Goal: Transaction & Acquisition: Download file/media

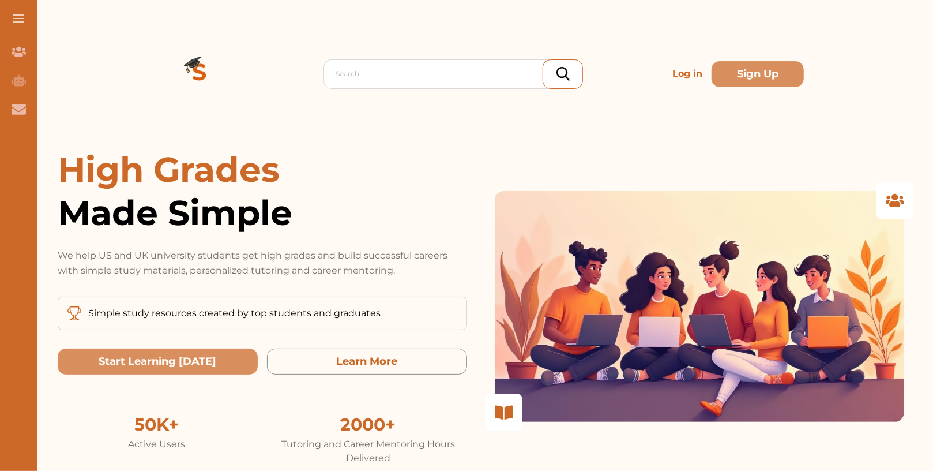
click at [697, 71] on p "Log in" at bounding box center [687, 73] width 39 height 23
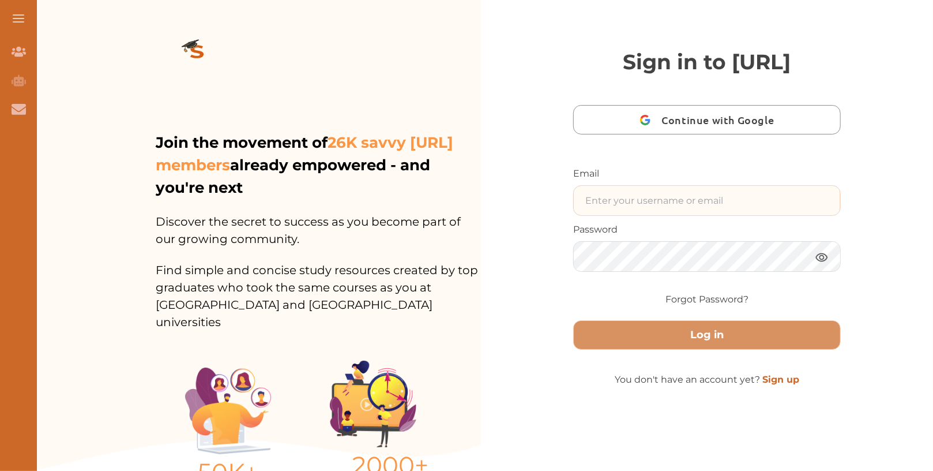
click at [670, 215] on input "text" at bounding box center [707, 200] width 266 height 29
paste input "Deedeecakes155@gmail.com"
type input "Deedeecakes155@gmail.com"
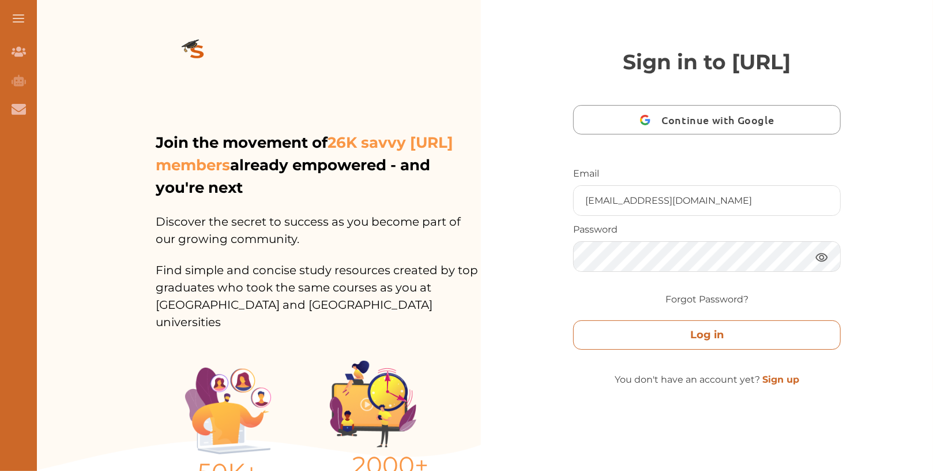
click at [657, 350] on button "Log in" at bounding box center [707, 334] width 268 height 29
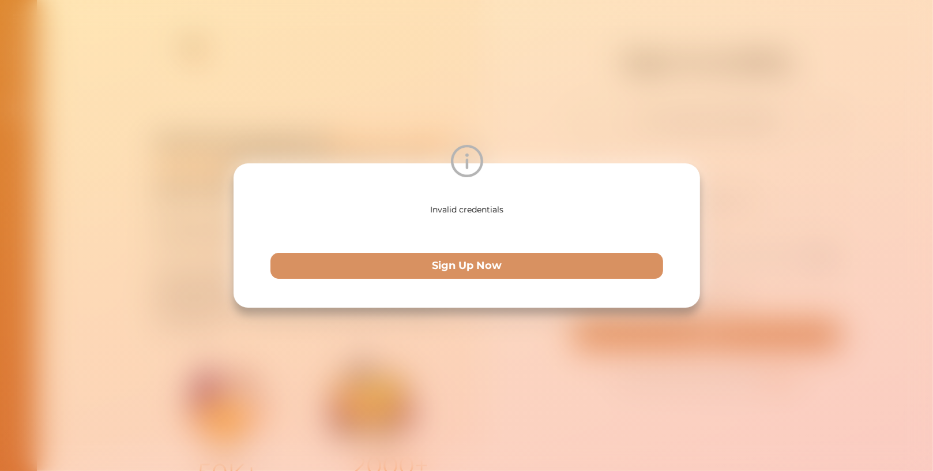
click at [798, 229] on div "Invalid credentials Sign Up Now" at bounding box center [466, 235] width 933 height 471
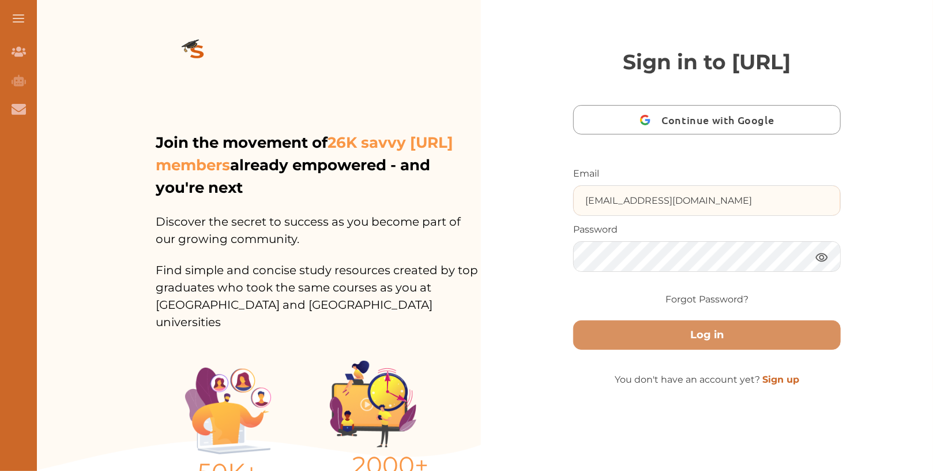
click at [648, 215] on input "Deedeecakes155@gmail.com" at bounding box center [707, 200] width 266 height 29
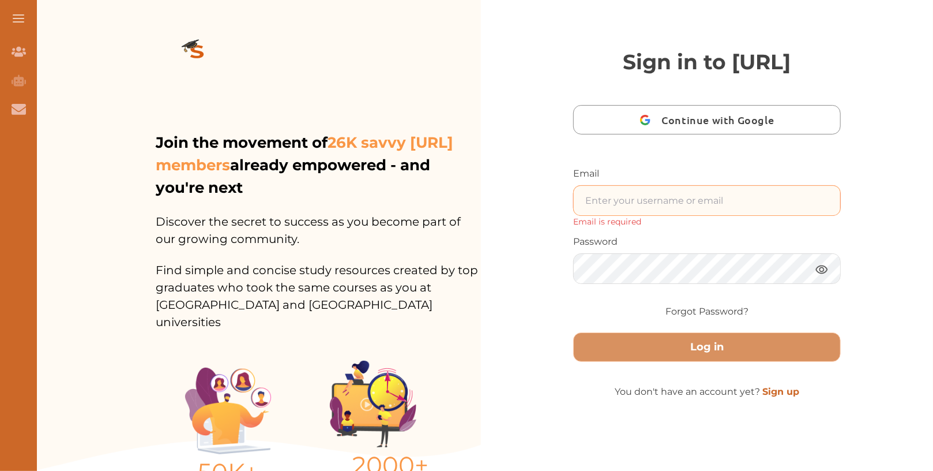
click at [681, 215] on input "text" at bounding box center [707, 200] width 266 height 29
type input "Nini.studycrowd.testinguiqehr@studycrowd.ai"
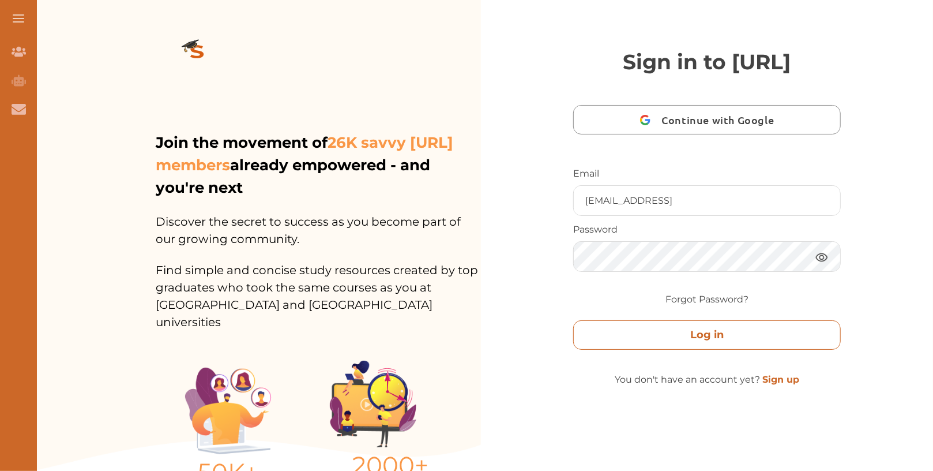
click at [690, 350] on button "Log in" at bounding box center [707, 334] width 268 height 29
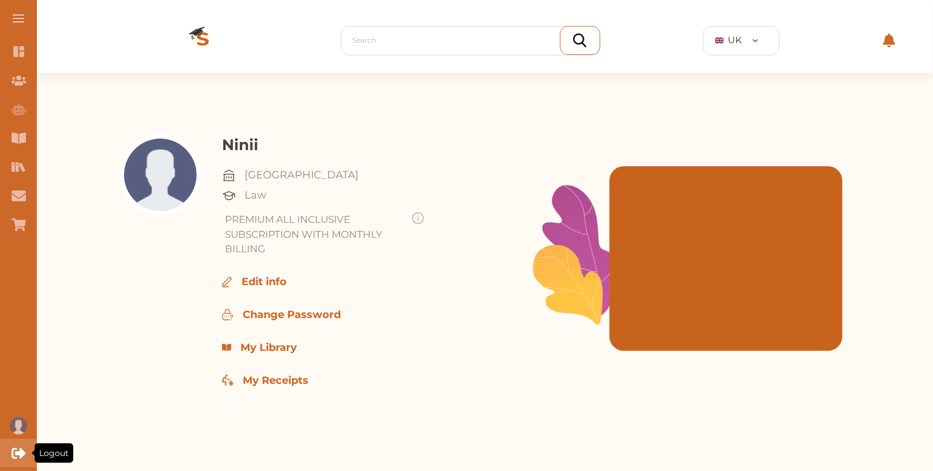
click at [23, 453] on icon "Logout" at bounding box center [19, 453] width 14 height 10
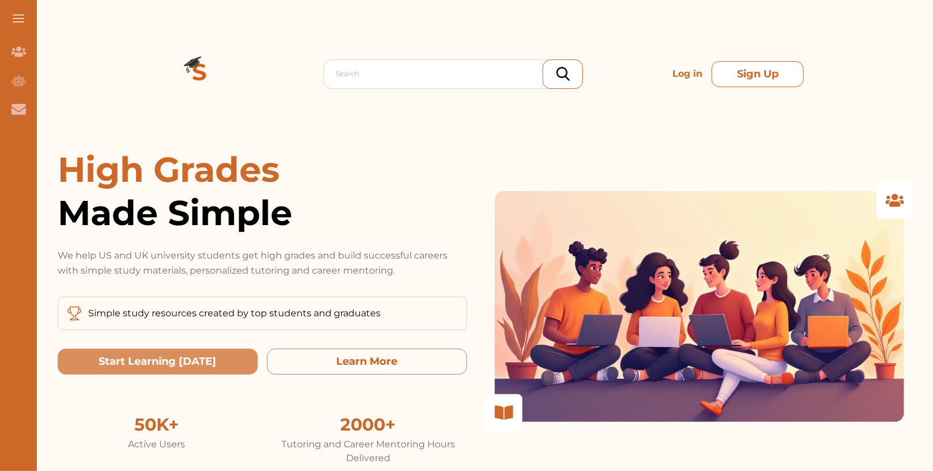
click at [737, 73] on button "Sign Up" at bounding box center [758, 74] width 92 height 26
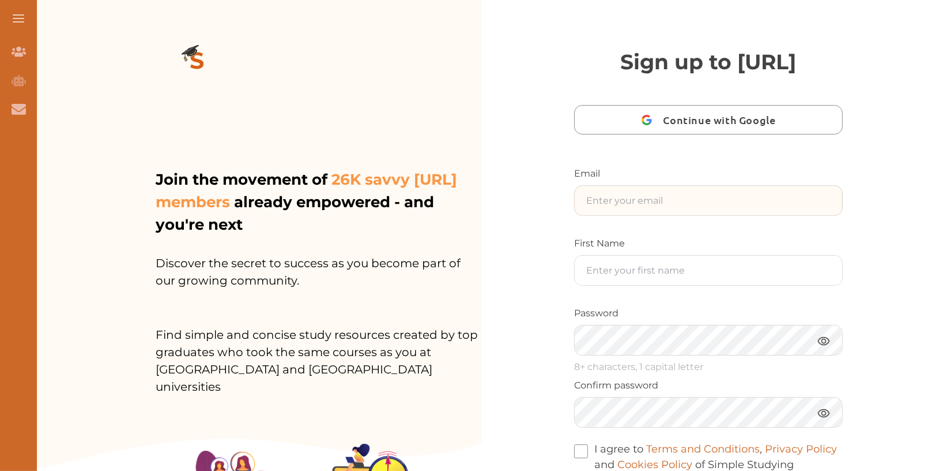
click at [698, 215] on input "text" at bounding box center [709, 200] width 268 height 29
paste input "Deedeecakes155@gmail.com"
drag, startPoint x: 622, startPoint y: 230, endPoint x: 551, endPoint y: 230, distance: 70.4
click at [551, 230] on div "Sign up to StudyCrowd.AI Continue with Google Email Deedeecakes155@gmail.com Fi…" at bounding box center [708, 301] width 453 height 603
type input "Deedeecakes155@gmail.com"
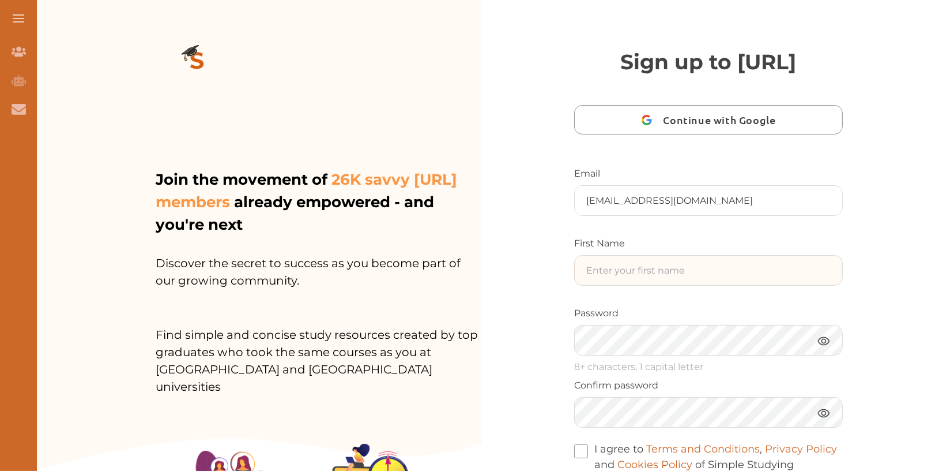
click at [618, 285] on input "text" at bounding box center [709, 270] width 268 height 29
paste input "[PERSON_NAME]"
type input "[PERSON_NAME]"
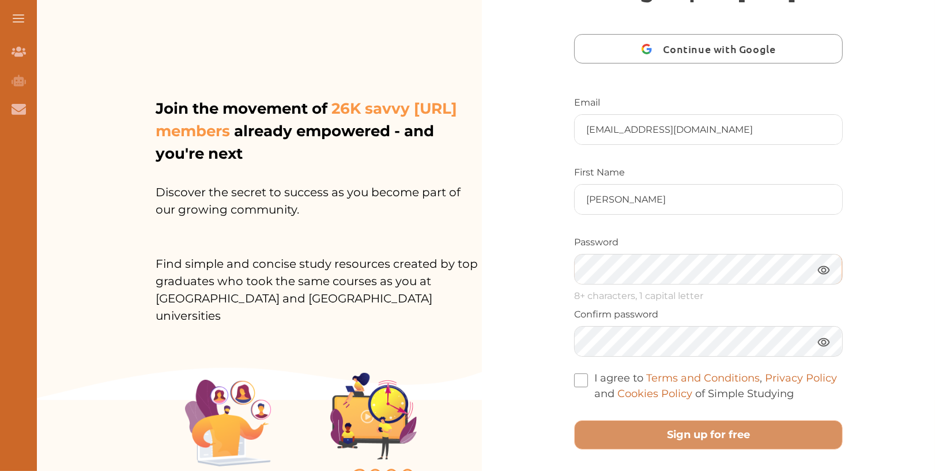
scroll to position [89, 0]
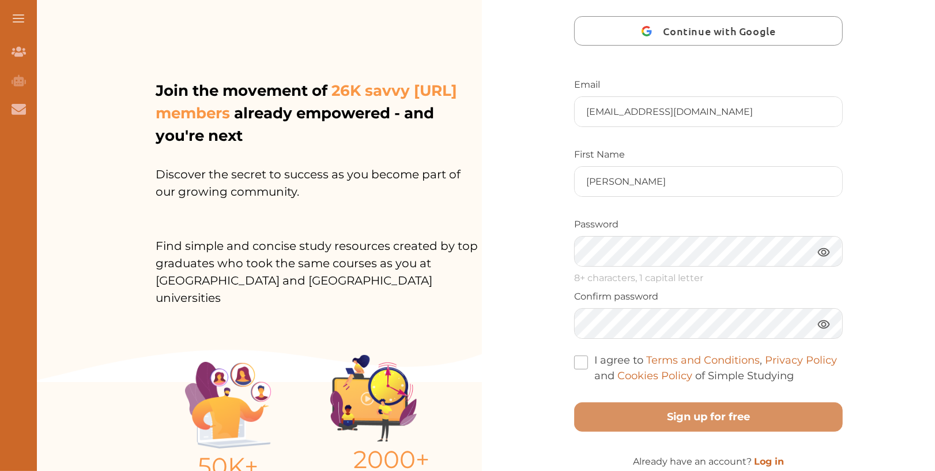
click at [578, 369] on span at bounding box center [581, 362] width 14 height 14
click at [794, 368] on input "I agree to Terms and Conditions , Privacy Policy and Cookies Policy of Simple S…" at bounding box center [794, 368] width 0 height 0
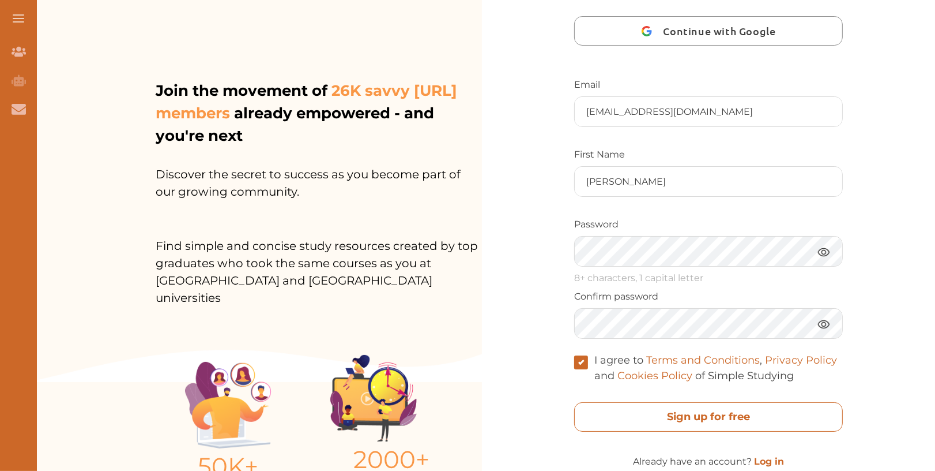
click at [675, 431] on free "Sign up for free" at bounding box center [708, 416] width 269 height 29
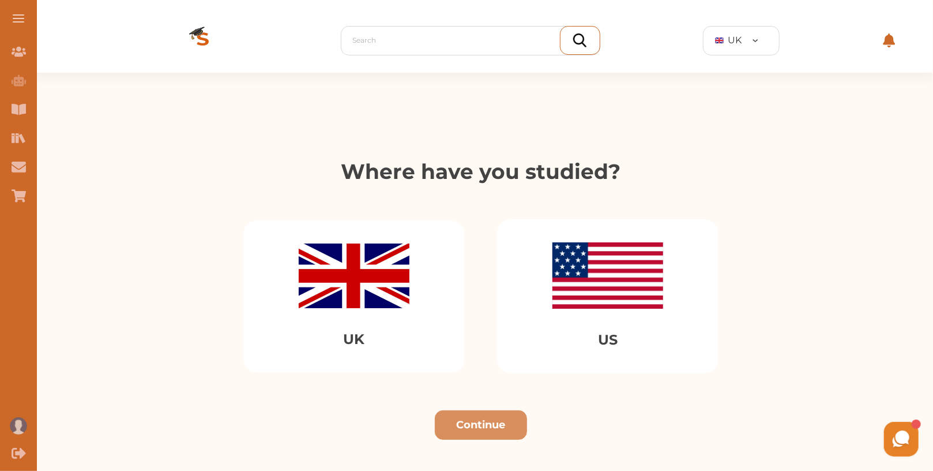
click at [315, 283] on img at bounding box center [354, 275] width 111 height 65
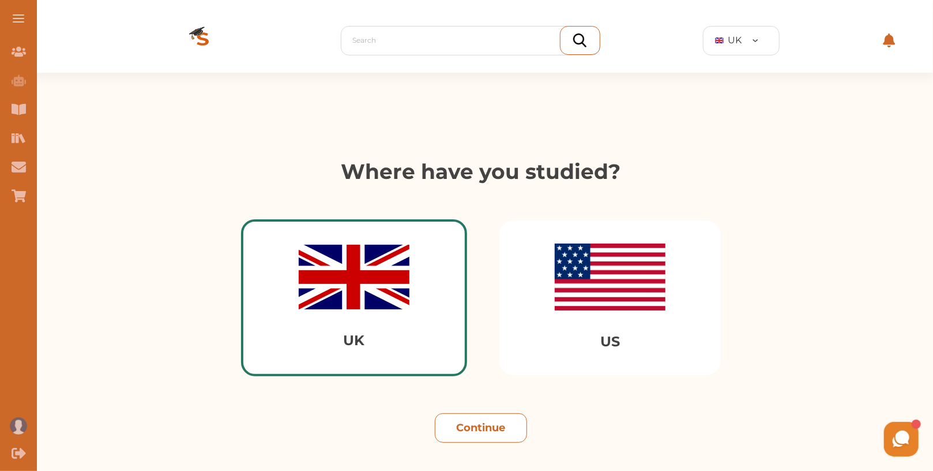
click at [487, 420] on button "Continue" at bounding box center [481, 427] width 92 height 29
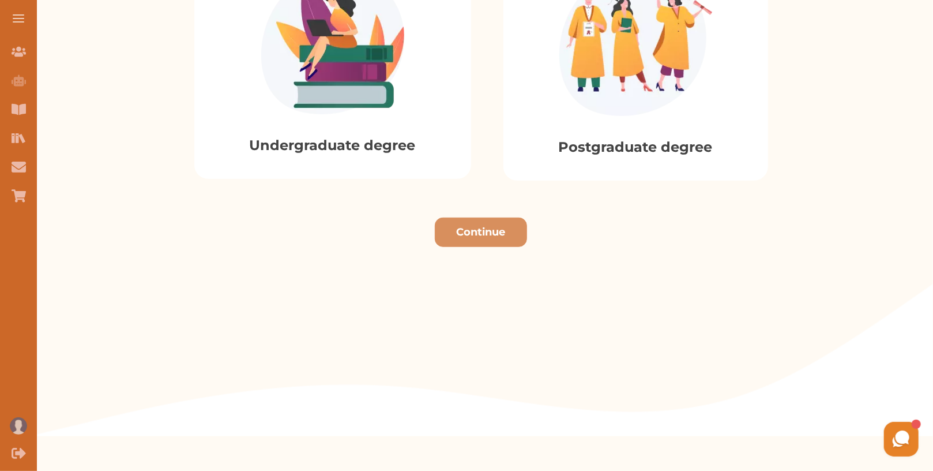
click at [379, 104] on img at bounding box center [332, 43] width 143 height 144
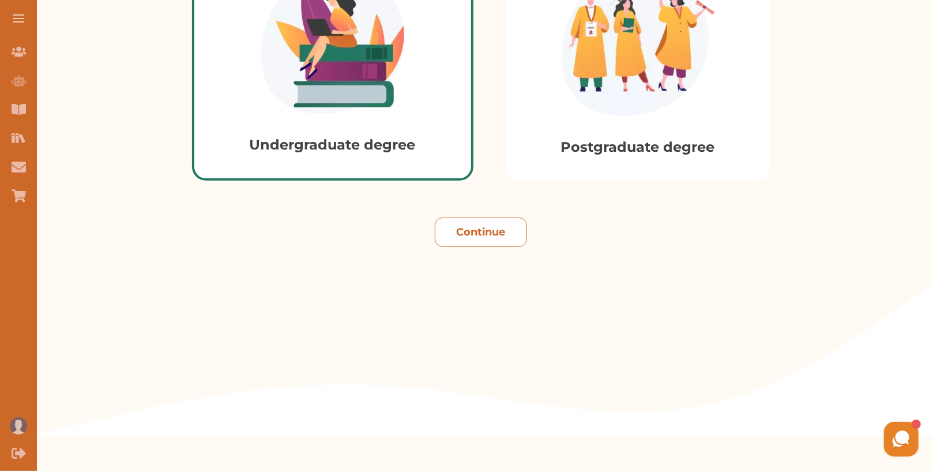
click at [513, 231] on button "Continue" at bounding box center [481, 231] width 92 height 29
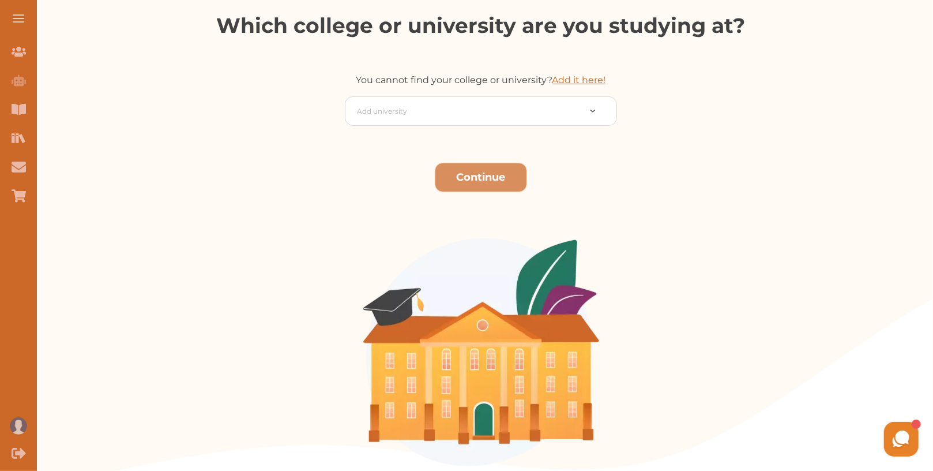
scroll to position [219, 0]
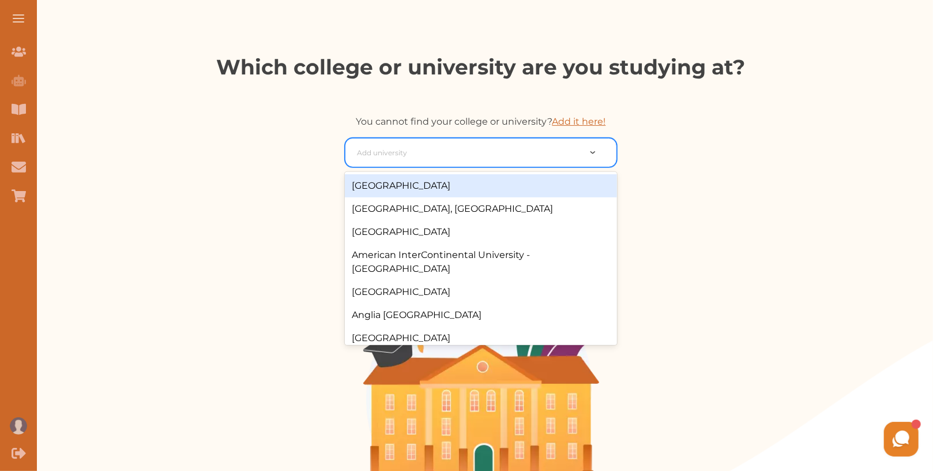
click at [498, 146] on div at bounding box center [468, 153] width 223 height 16
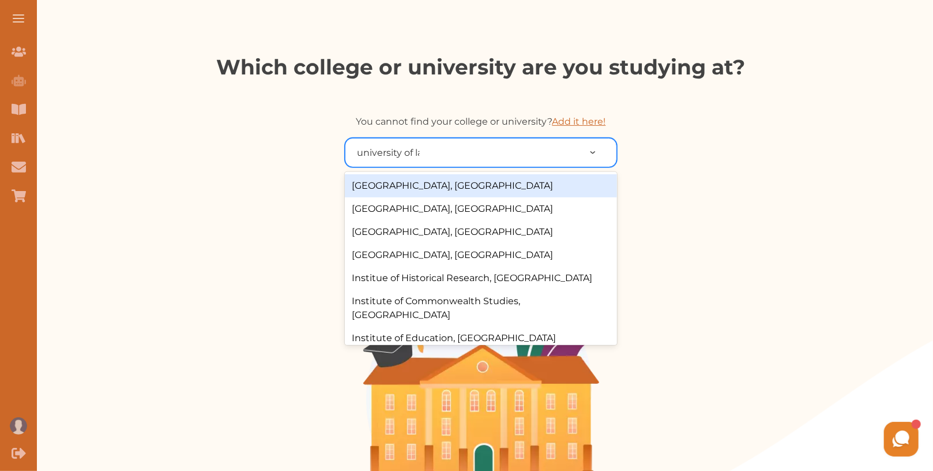
type input "university of law"
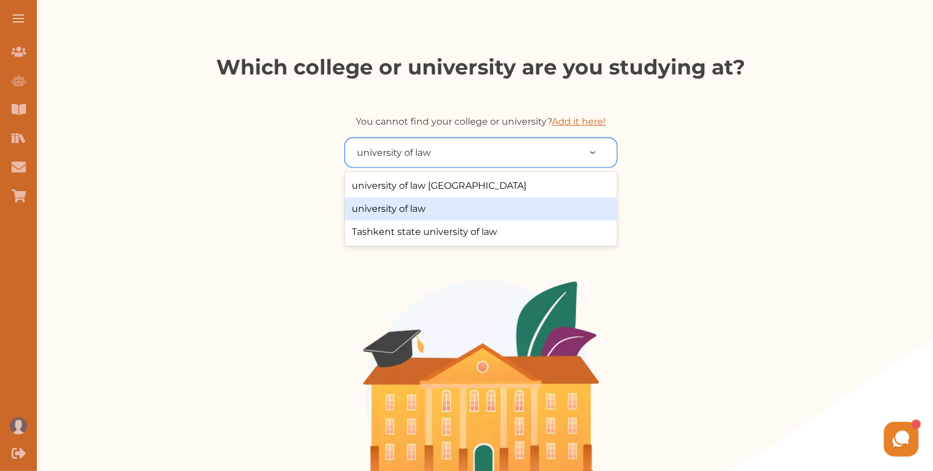
click at [487, 207] on div "university of law" at bounding box center [481, 208] width 272 height 23
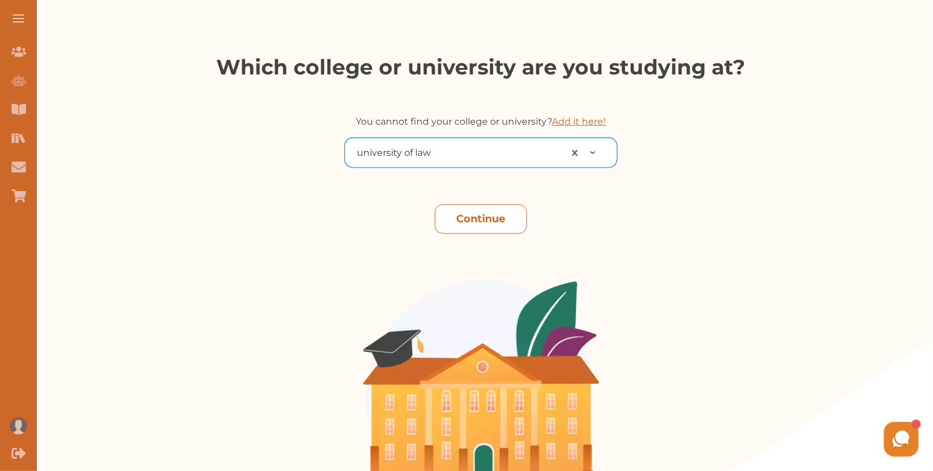
click at [499, 218] on button "Continue" at bounding box center [481, 218] width 92 height 29
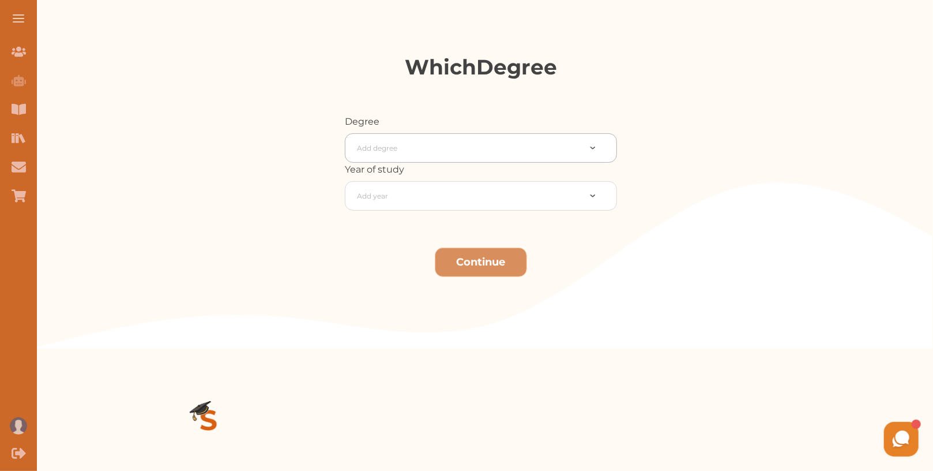
click at [476, 140] on div at bounding box center [468, 148] width 223 height 16
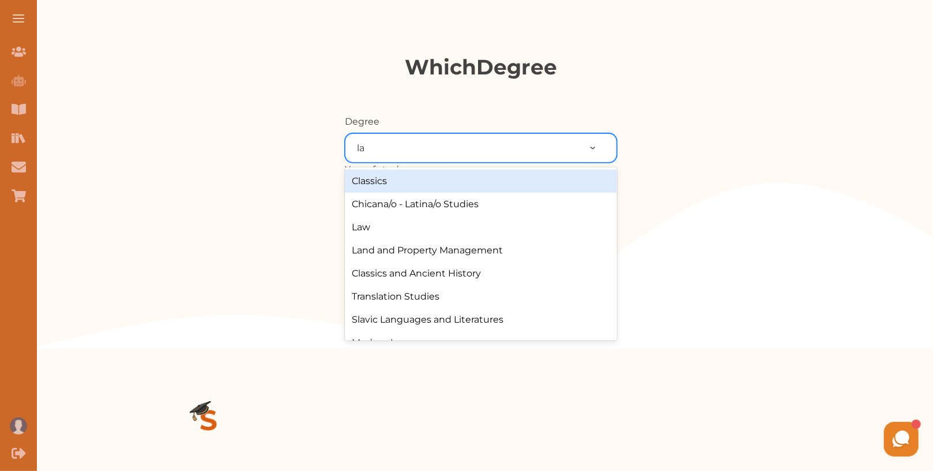
type input "law"
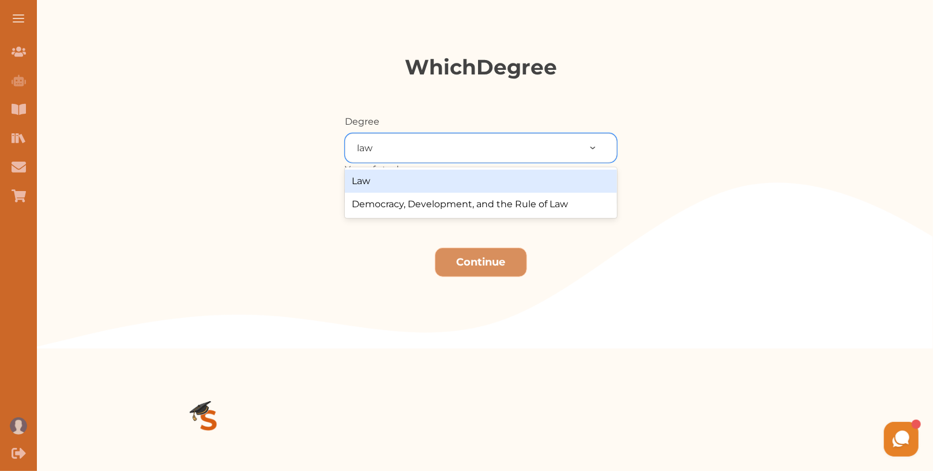
click at [431, 170] on div "Law" at bounding box center [481, 181] width 272 height 23
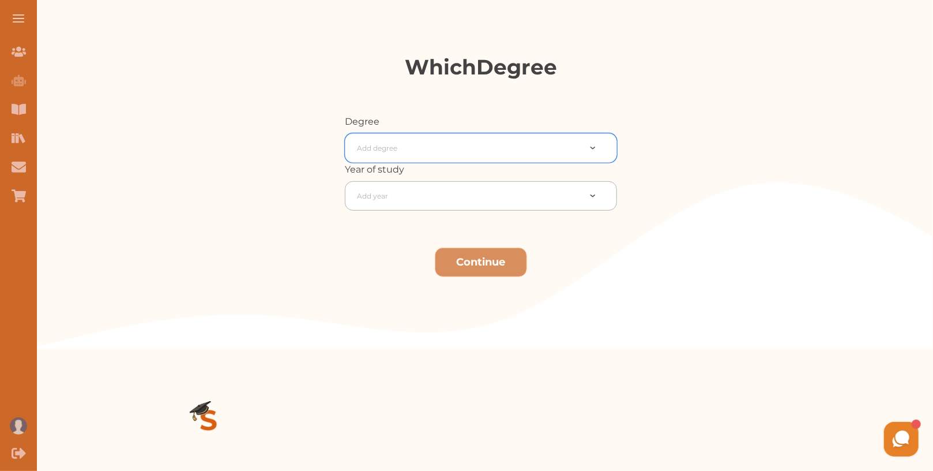
click at [431, 192] on div at bounding box center [468, 196] width 223 height 16
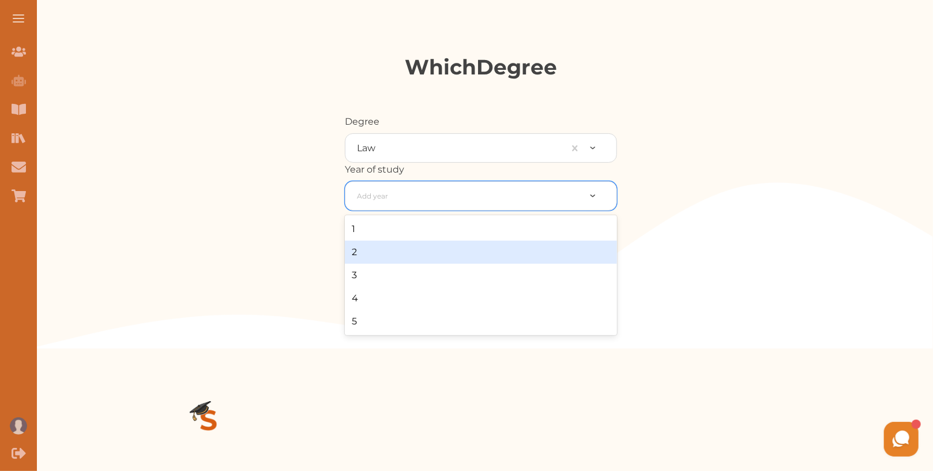
click at [415, 251] on div "2" at bounding box center [481, 252] width 272 height 23
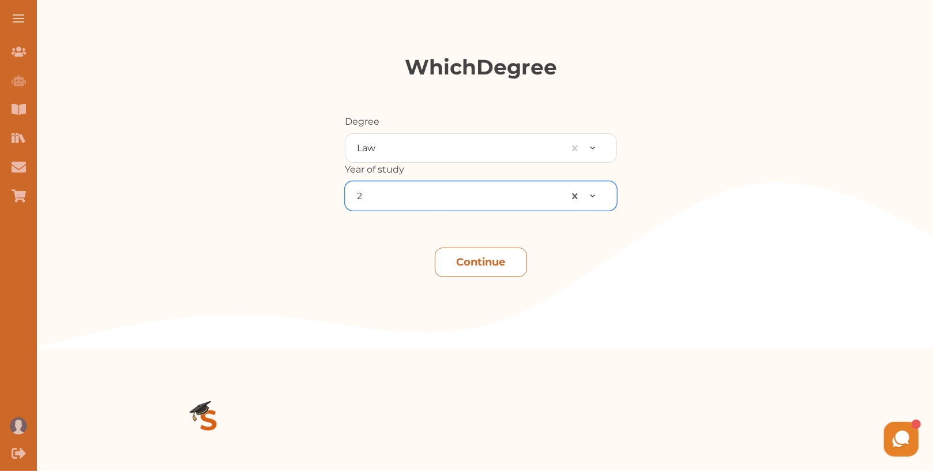
click at [454, 268] on button "Continue" at bounding box center [481, 261] width 92 height 29
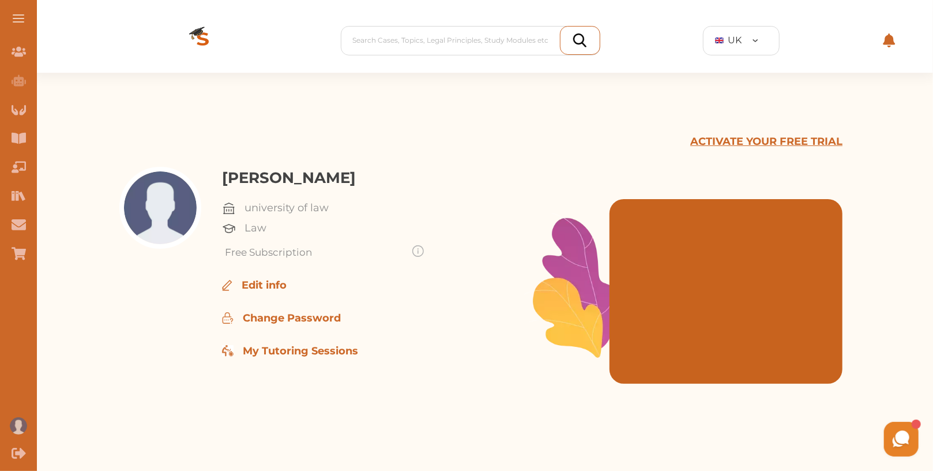
click at [466, 141] on div "ACTIVATE YOUR FREE TRIAL" at bounding box center [480, 150] width 723 height 33
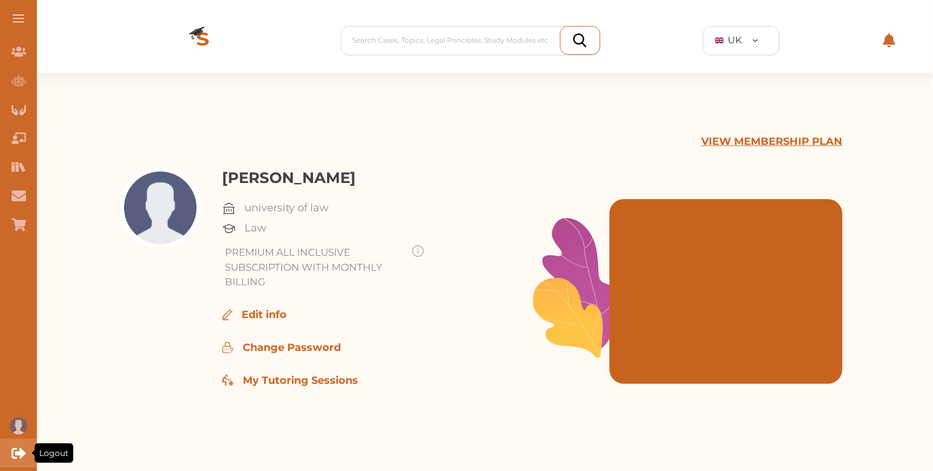
click at [10, 462] on div "Logout" at bounding box center [18, 452] width 37 height 29
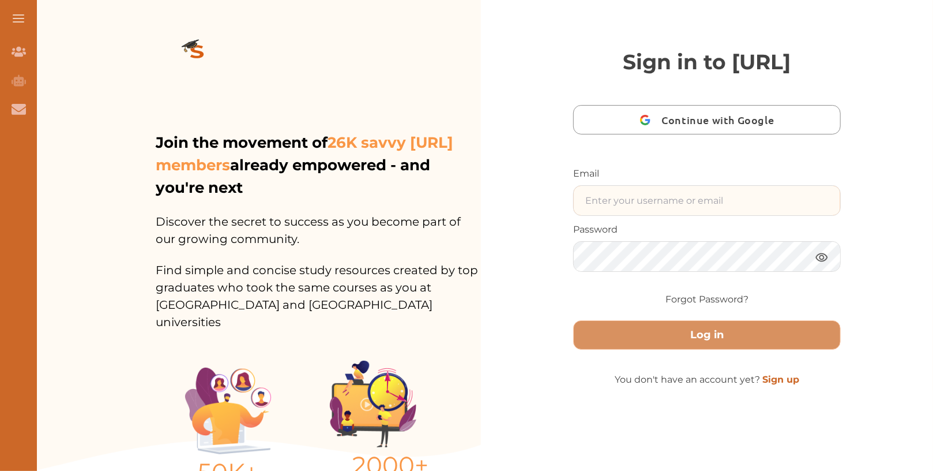
click at [663, 215] on input "text" at bounding box center [707, 200] width 266 height 29
paste input "[EMAIL_ADDRESS][DOMAIN_NAME]"
type input "[EMAIL_ADDRESS][DOMAIN_NAME]"
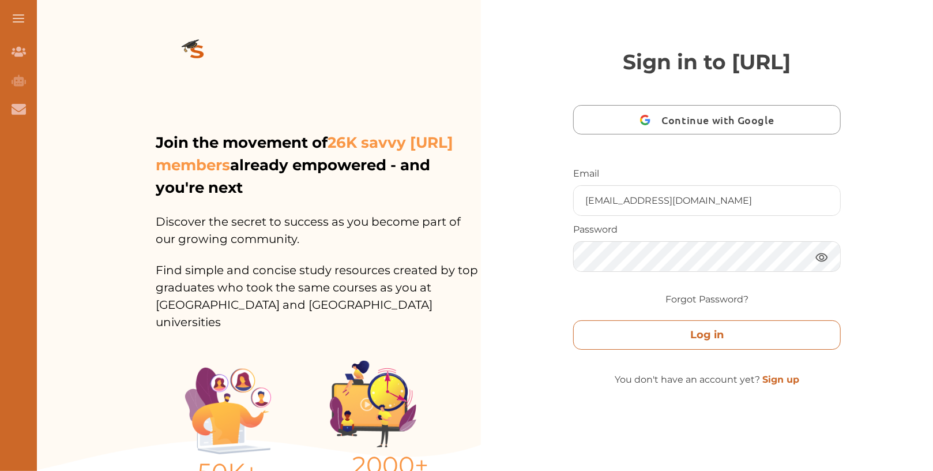
click at [674, 350] on button "Log in" at bounding box center [707, 334] width 268 height 29
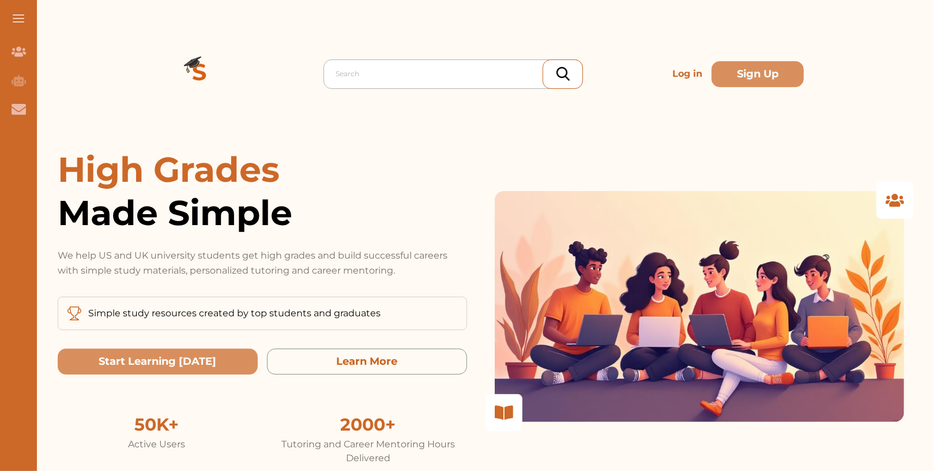
click at [411, 70] on div at bounding box center [456, 74] width 241 height 16
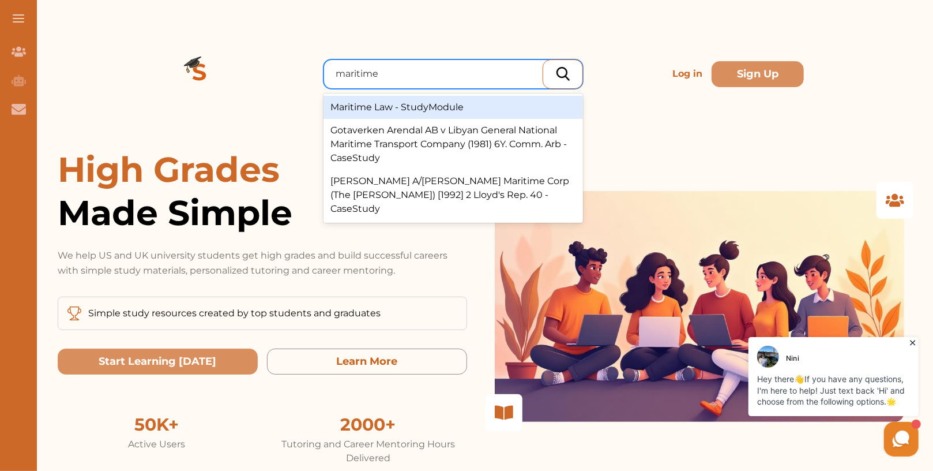
type input "maritime l"
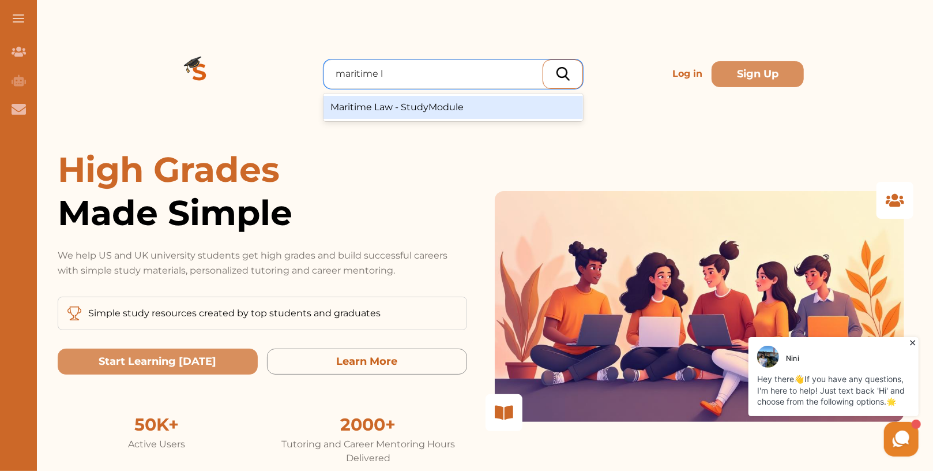
click at [419, 107] on div "Maritime Law - StudyModule" at bounding box center [454, 107] width 260 height 23
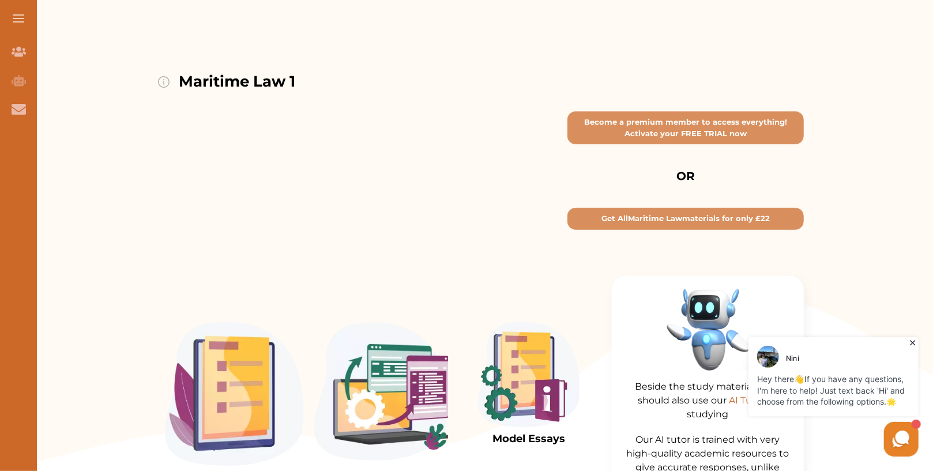
scroll to position [112, 0]
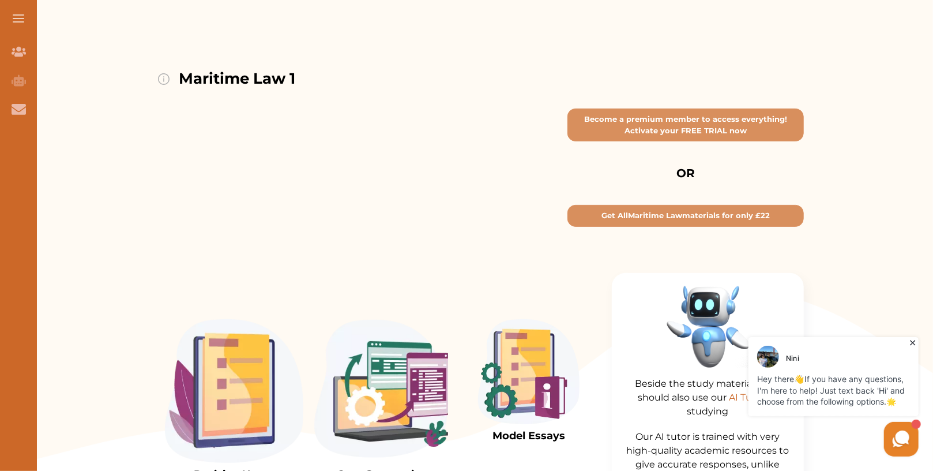
click at [916, 337] on icon at bounding box center [913, 342] width 12 height 12
click at [912, 338] on icon at bounding box center [913, 342] width 12 height 12
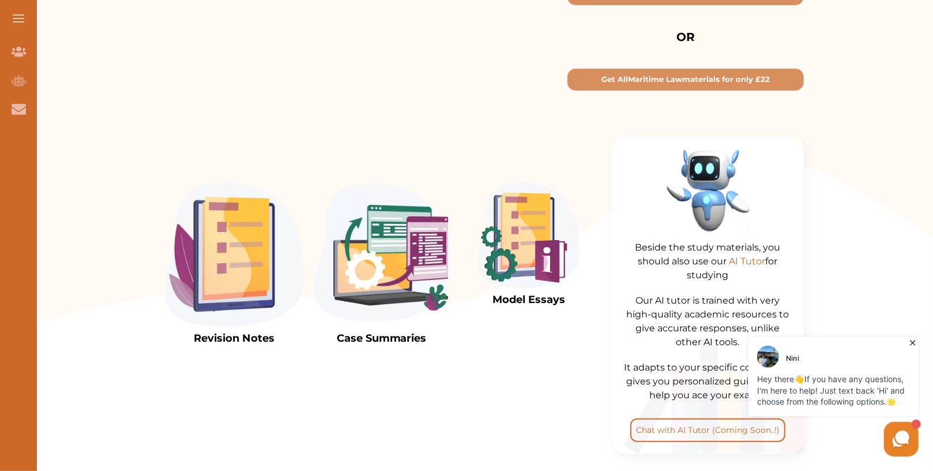
scroll to position [255, 0]
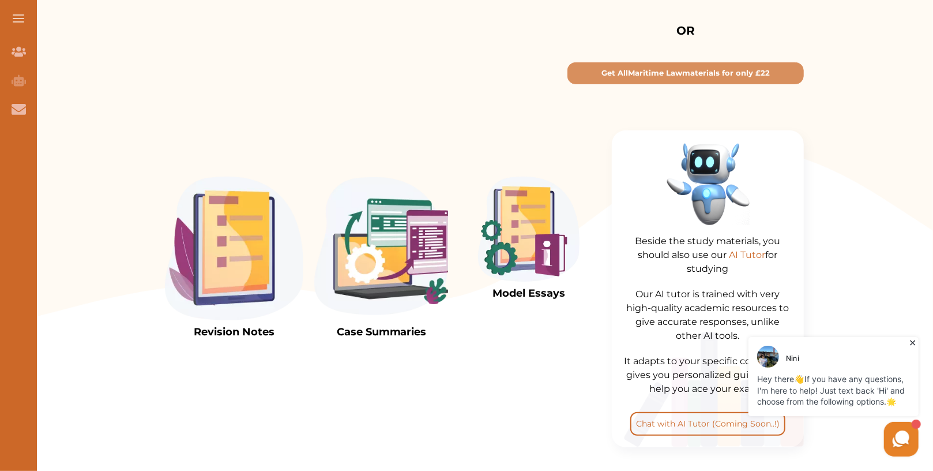
click at [416, 223] on img at bounding box center [382, 248] width 138 height 144
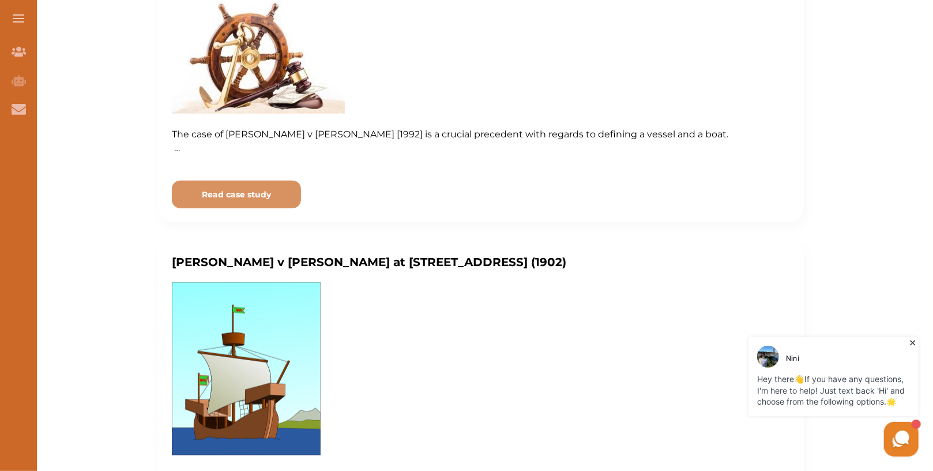
scroll to position [701, 0]
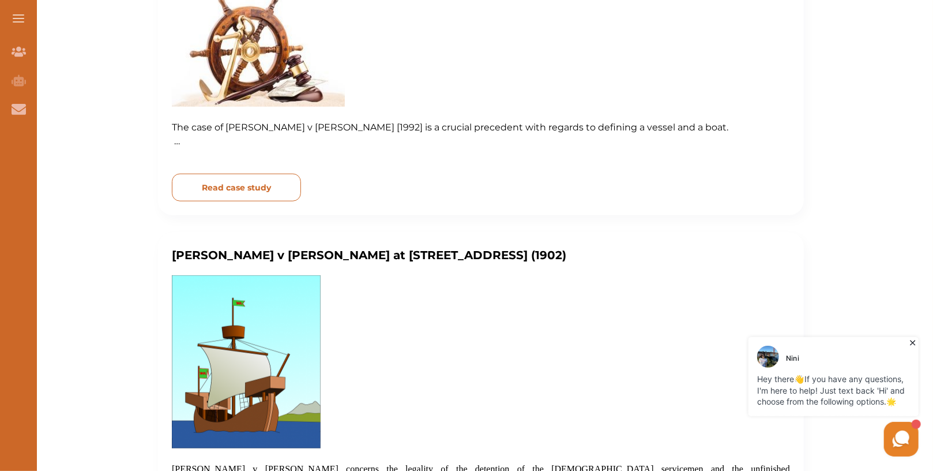
click at [280, 178] on button "Read case study" at bounding box center [236, 188] width 129 height 28
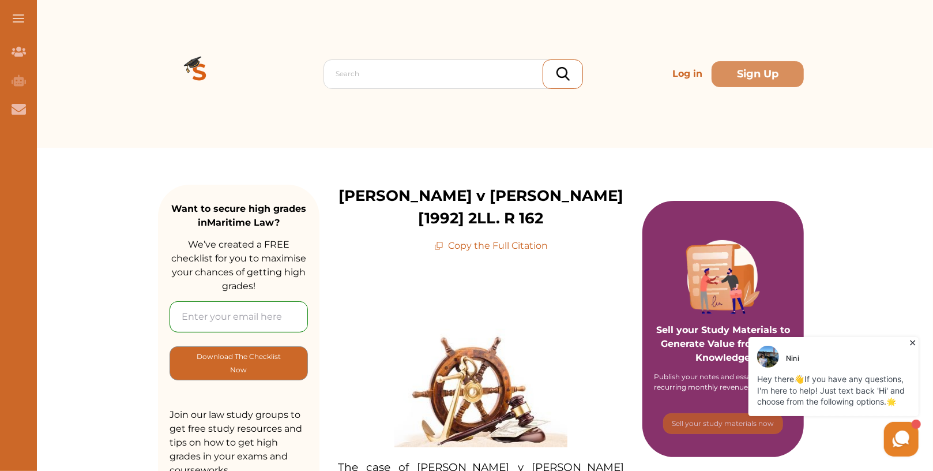
click at [211, 305] on input "email" at bounding box center [239, 316] width 138 height 31
type input "[EMAIL_ADDRESS][DOMAIN_NAME]"
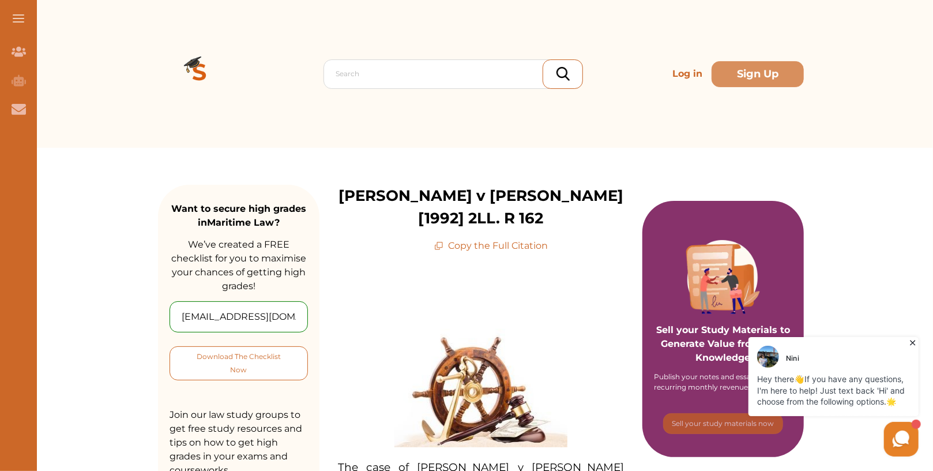
click at [206, 361] on p "Download The Checklist Now" at bounding box center [238, 363] width 91 height 27
